Goal: Communication & Community: Answer question/provide support

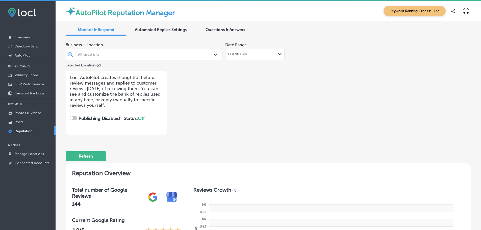
checkbox input "true"
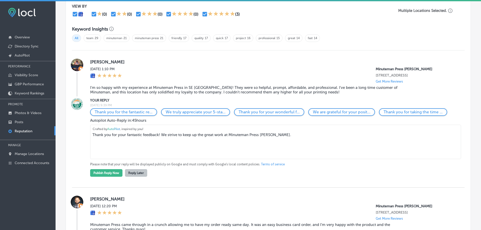
scroll to position [328, 0]
drag, startPoint x: 276, startPoint y: 134, endPoint x: 85, endPoint y: 140, distance: 191.8
click at [85, 140] on div "YOUR REPLY [DATE] 9:39 PM Thank you for the fantastic re... We truly appreciate…" at bounding box center [268, 137] width 393 height 79
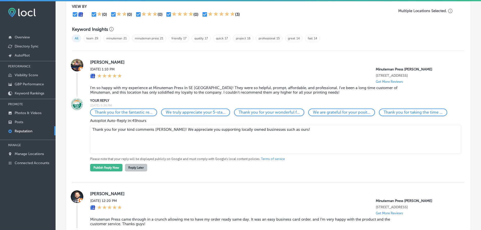
click at [132, 128] on textarea "Thank you for your kind comments [PERSON_NAME]! We appreciate you supporting lo…" at bounding box center [275, 139] width 371 height 29
click at [298, 129] on textarea "Thank you for your comments [PERSON_NAME]! We appreciate you supporting locally…" at bounding box center [275, 139] width 371 height 29
click at [162, 128] on textarea "Thank you for your comments [PERSON_NAME]! We appreciate you supporting locally…" at bounding box center [275, 139] width 371 height 29
type textarea "Thank you for your comments [PERSON_NAME]! We appreciate you supporting locally…"
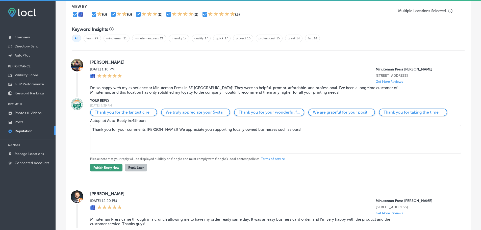
click at [106, 167] on button "Publish Reply Now" at bounding box center [106, 168] width 32 height 8
